Goal: Transaction & Acquisition: Purchase product/service

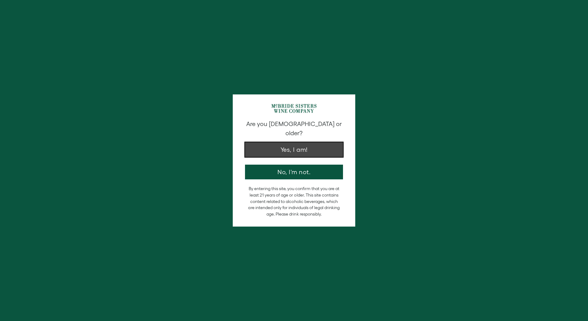
click at [295, 142] on button "Yes, I am!" at bounding box center [294, 149] width 98 height 15
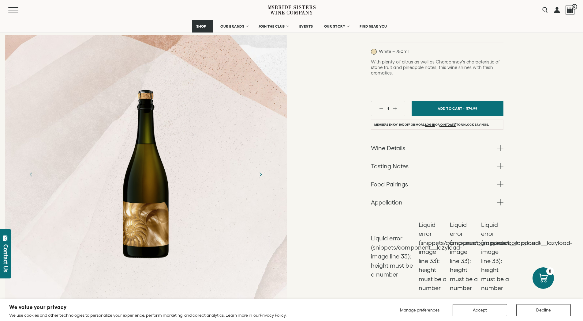
scroll to position [132, 0]
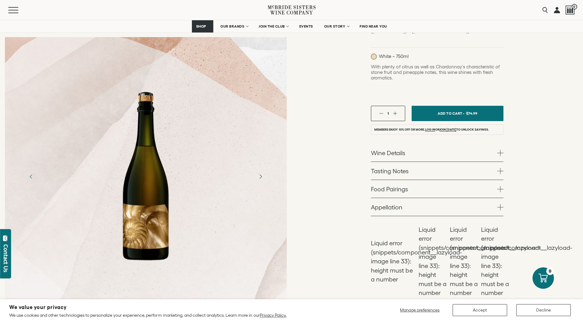
click at [260, 171] on icon "Next" at bounding box center [260, 176] width 11 height 11
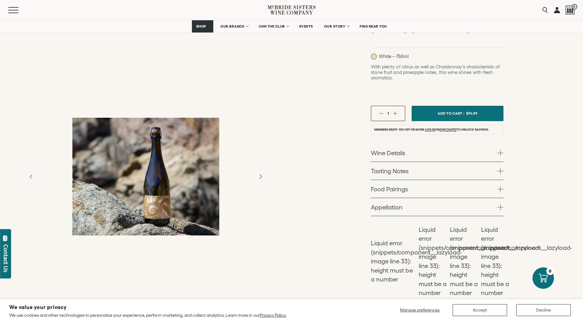
click at [261, 171] on icon "Next" at bounding box center [260, 176] width 11 height 11
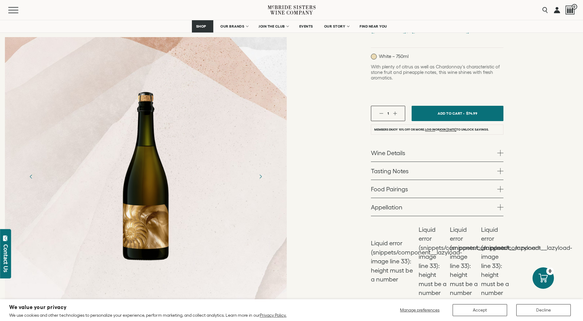
click at [499, 186] on span at bounding box center [501, 189] width 6 height 6
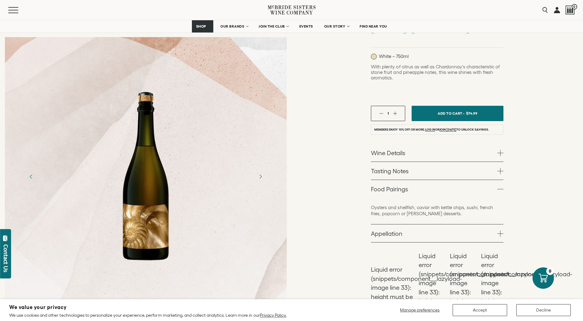
click at [501, 186] on span at bounding box center [501, 189] width 6 height 6
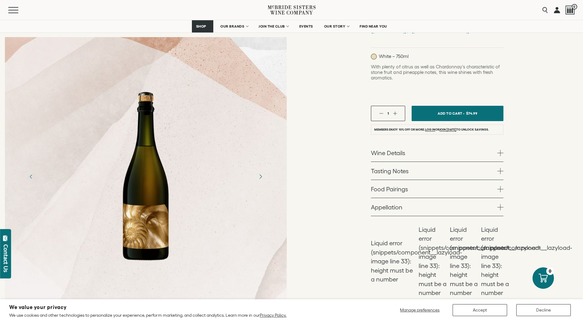
click at [261, 174] on icon "Next" at bounding box center [261, 176] width 2 height 4
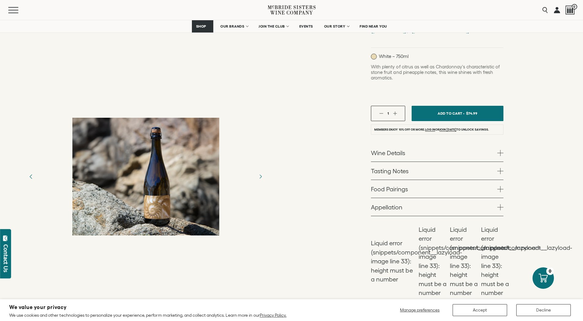
click at [32, 171] on icon "Previous" at bounding box center [31, 176] width 11 height 11
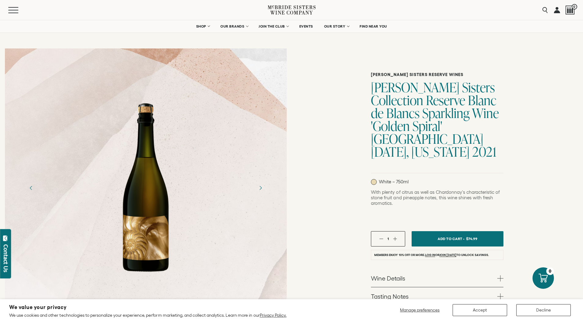
scroll to position [0, 0]
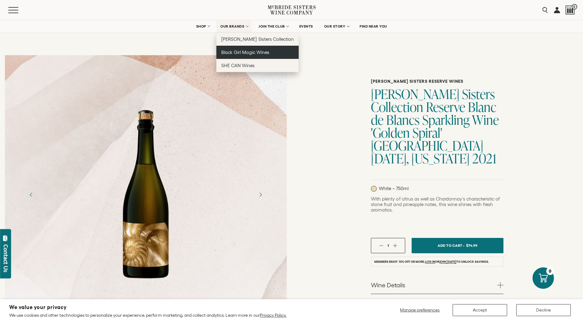
click at [233, 49] on link "Black Girl Magic Wines" at bounding box center [258, 52] width 82 height 13
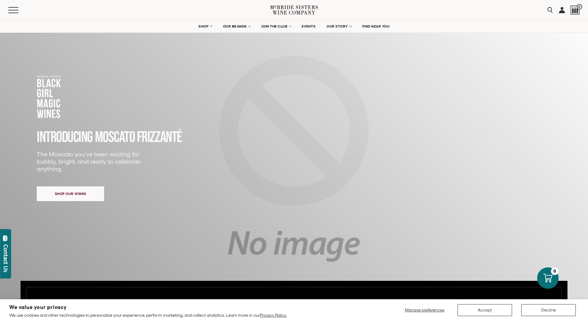
click at [73, 197] on div "Close dialog Discover Our Collections Join our community to receive exclusive u…" at bounding box center [294, 160] width 588 height 321
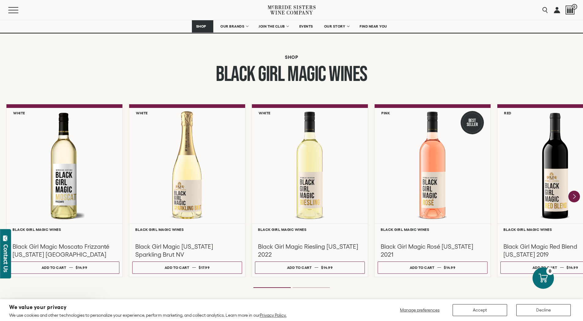
scroll to position [472, 0]
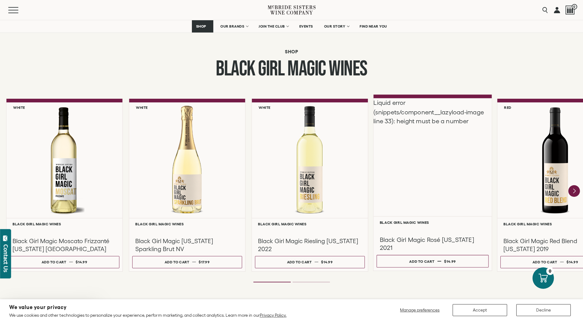
click at [428, 183] on div "Liquid error (snippets/component__lazyload-image line 33): height must be a num…" at bounding box center [433, 157] width 119 height 118
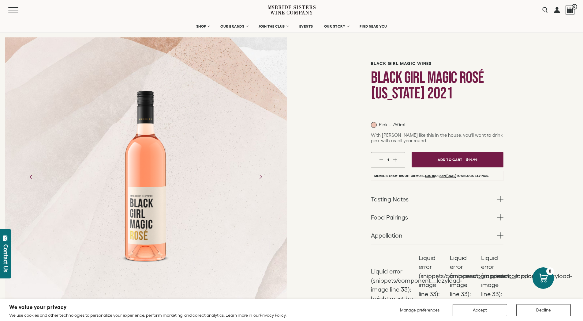
scroll to position [30, 0]
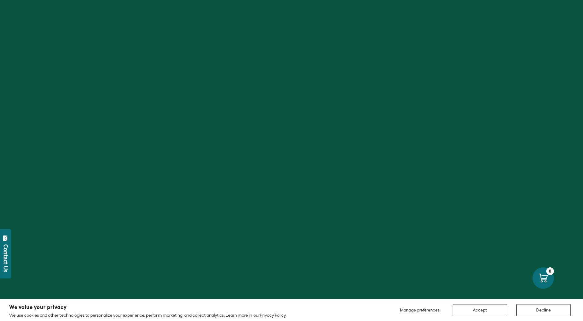
scroll to position [472, 0]
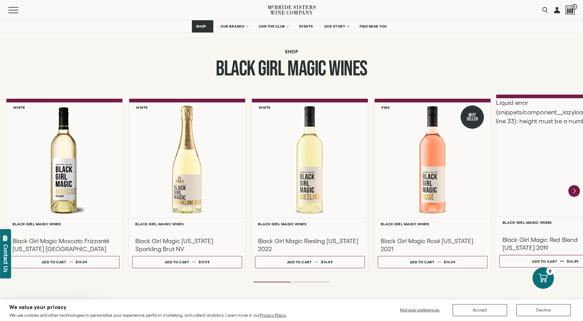
click at [543, 193] on div "Liquid error (snippets/component__lazyload-image line 33): height must be a num…" at bounding box center [555, 157] width 119 height 118
